Goal: Task Accomplishment & Management: Manage account settings

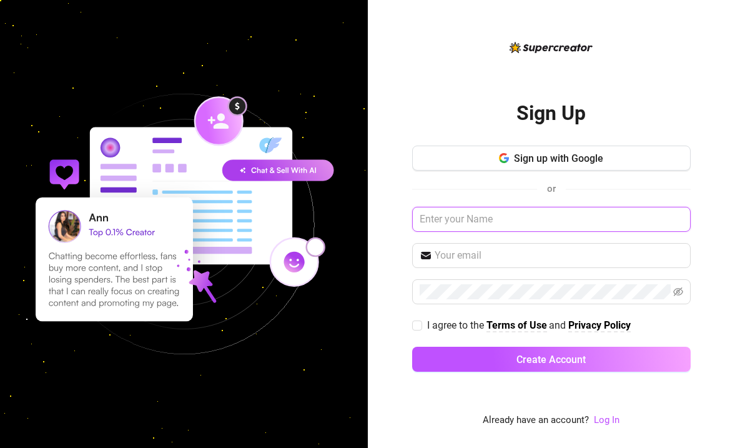
click at [543, 221] on input "text" at bounding box center [551, 219] width 279 height 25
paste input "[DOMAIN_NAME][EMAIL_ADDRESS][DOMAIN_NAME]"
type input "[DOMAIN_NAME][EMAIL_ADDRESS][DOMAIN_NAME]"
click at [563, 220] on input "[DOMAIN_NAME][EMAIL_ADDRESS][DOMAIN_NAME]" at bounding box center [551, 219] width 279 height 25
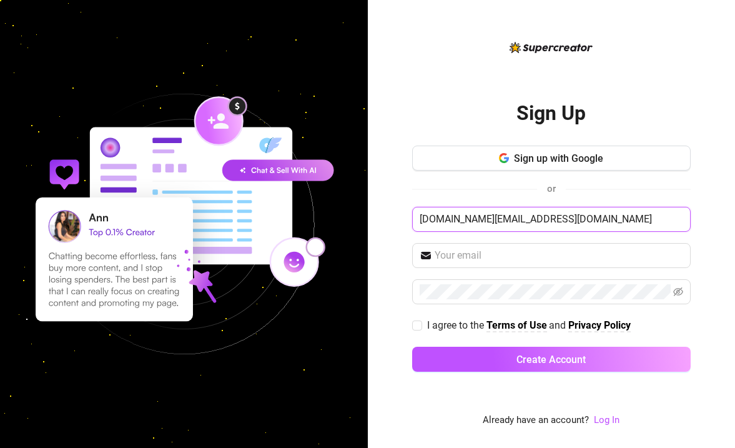
click at [563, 220] on input "[DOMAIN_NAME][EMAIL_ADDRESS][DOMAIN_NAME]" at bounding box center [551, 219] width 279 height 25
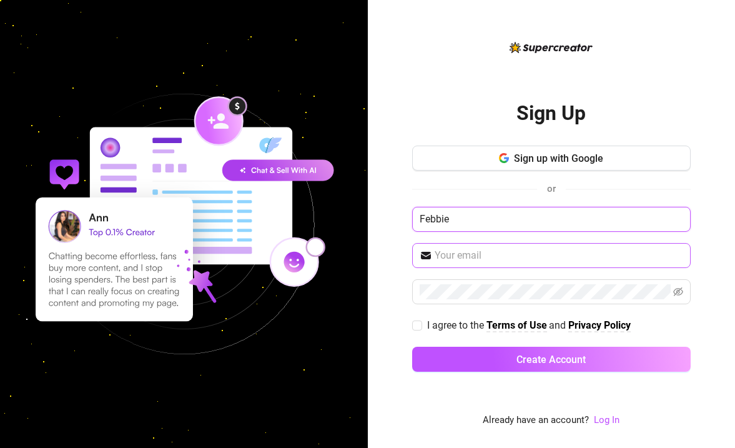
type input "Febbie"
click at [538, 259] on input "text" at bounding box center [559, 255] width 249 height 15
paste input "[DOMAIN_NAME][EMAIL_ADDRESS][DOMAIN_NAME]"
type input "[DOMAIN_NAME][EMAIL_ADDRESS][DOMAIN_NAME]"
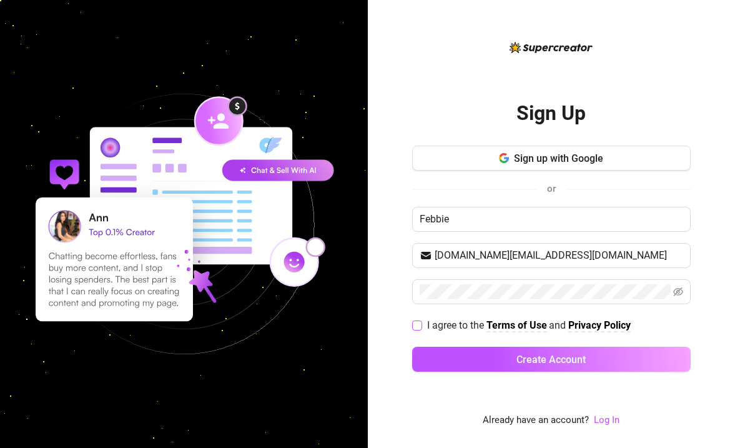
click at [417, 323] on input "I agree to the Terms of Use and Privacy Policy" at bounding box center [416, 324] width 9 height 9
checkbox input "true"
click at [591, 419] on div "Already have an account? Log In" at bounding box center [551, 420] width 137 height 15
click at [607, 419] on link "Log In" at bounding box center [607, 419] width 26 height 11
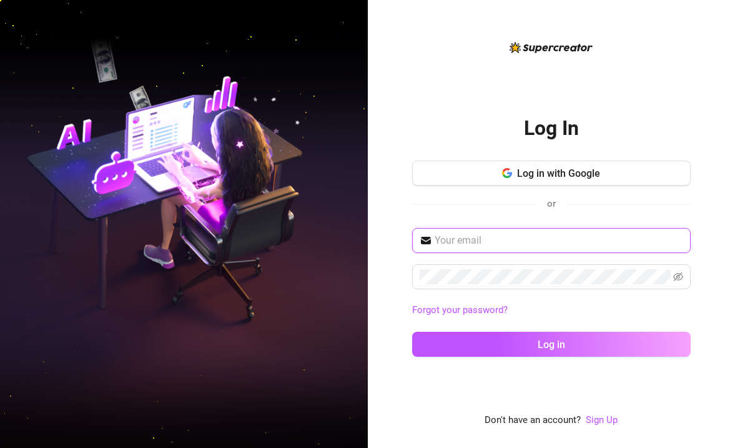
click at [484, 246] on input "text" at bounding box center [559, 240] width 249 height 15
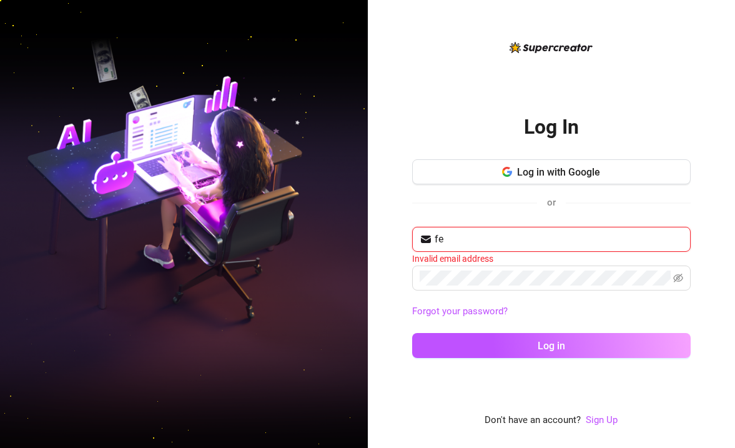
type input "[DOMAIN_NAME][EMAIL_ADDRESS][DOMAIN_NAME]"
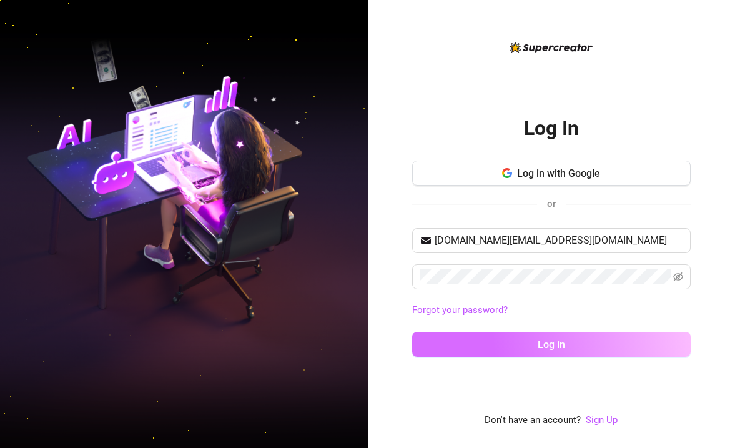
click at [549, 337] on button "Log in" at bounding box center [551, 344] width 279 height 25
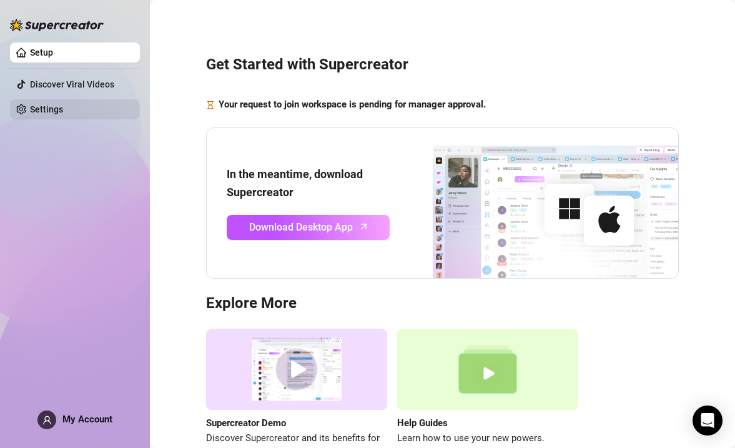
click at [63, 114] on link "Settings" at bounding box center [46, 109] width 33 height 10
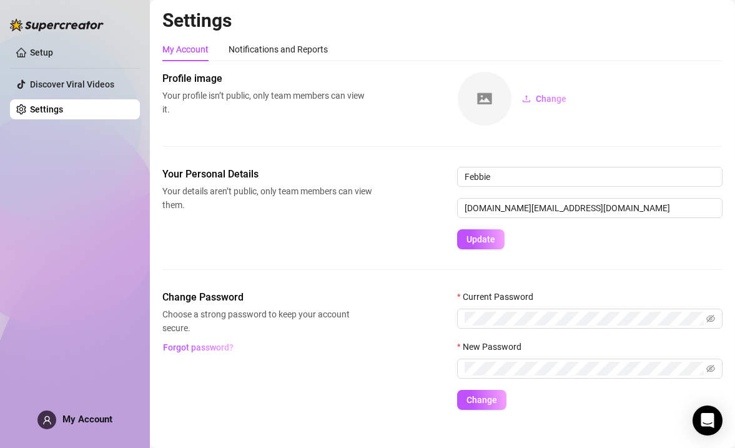
click at [377, 162] on div "Profile image Your profile isn’t public, only team members can view it. Change" at bounding box center [442, 119] width 560 height 96
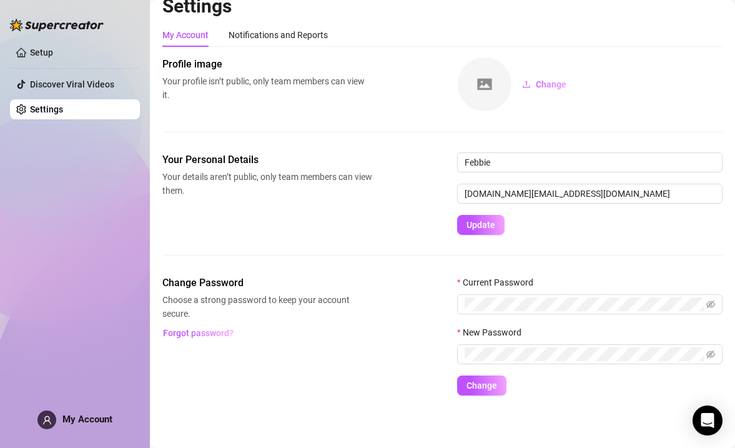
click at [297, 245] on div "Your Personal Details Your details aren’t public, only team members can view th…" at bounding box center [442, 213] width 560 height 123
click at [77, 129] on div "Setup Discover Viral Videos Settings My Account" at bounding box center [75, 218] width 130 height 437
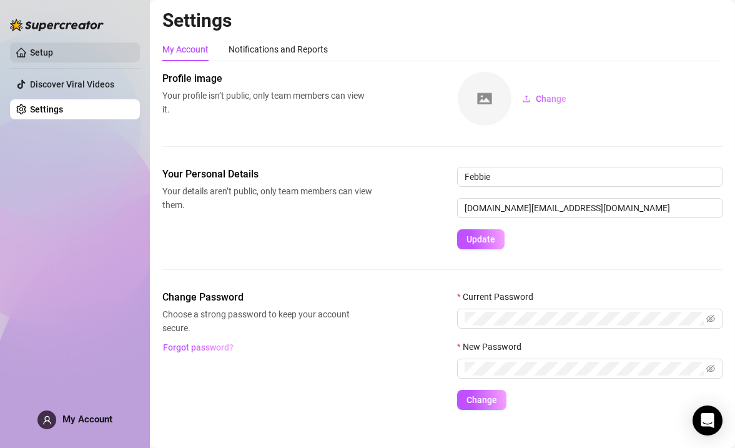
click at [53, 50] on link "Setup" at bounding box center [41, 52] width 23 height 10
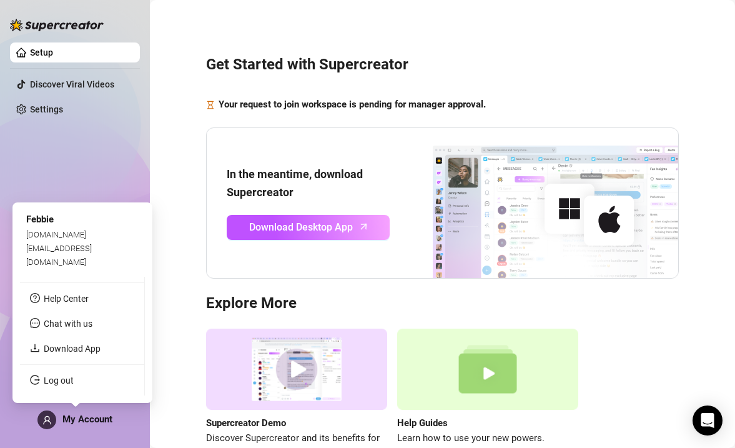
click at [70, 410] on div "My Account" at bounding box center [74, 419] width 75 height 19
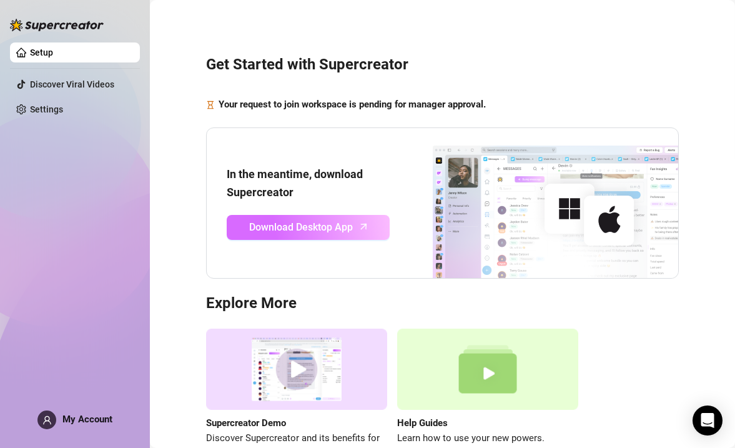
click at [310, 217] on link "Download Desktop App" at bounding box center [308, 227] width 163 height 25
